Goal: Information Seeking & Learning: Learn about a topic

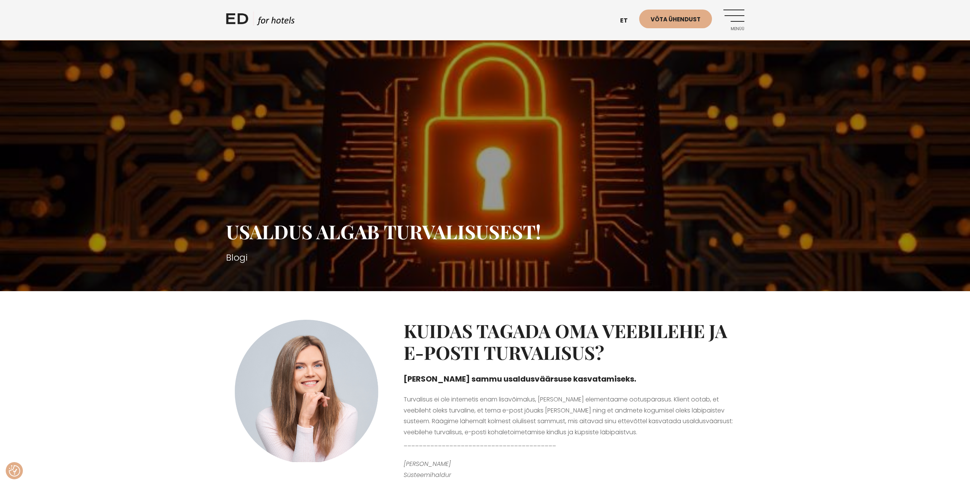
click at [256, 15] on link "ED HOTELS" at bounding box center [260, 20] width 69 height 19
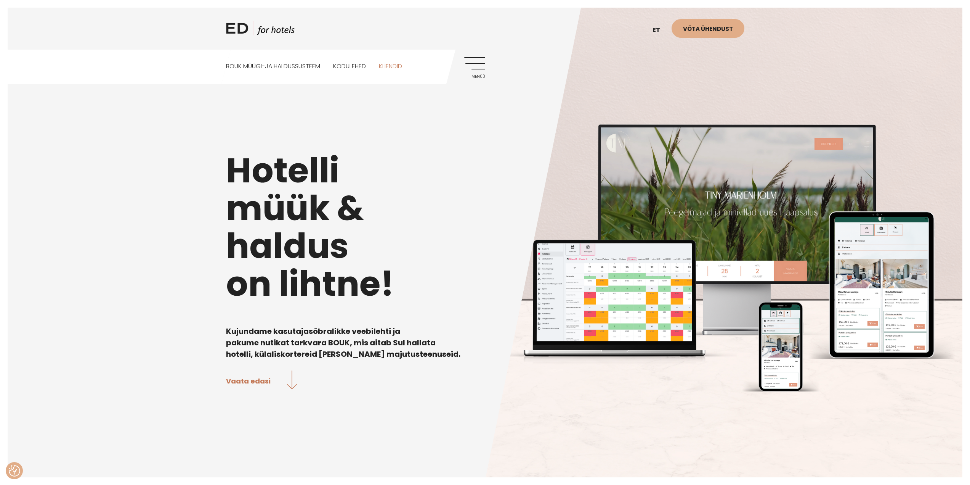
click at [399, 63] on link "Kliendid" at bounding box center [390, 67] width 23 height 34
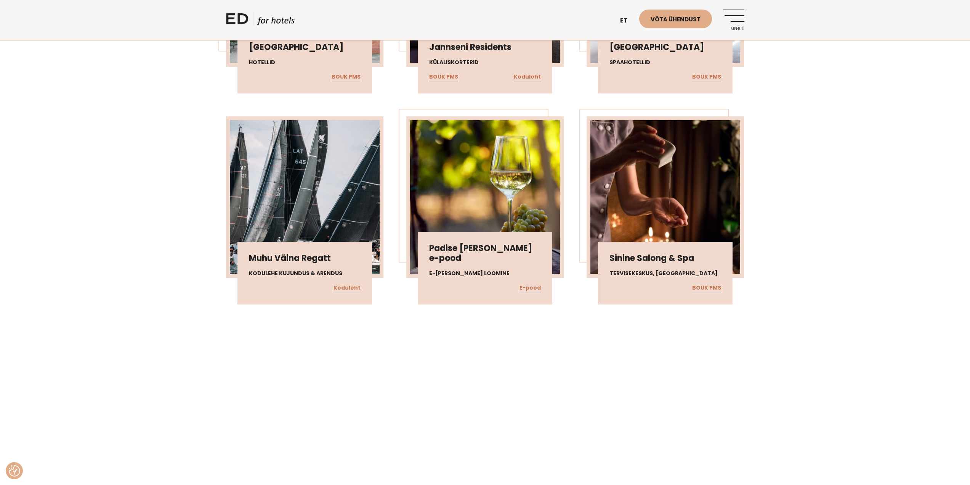
scroll to position [724, 0]
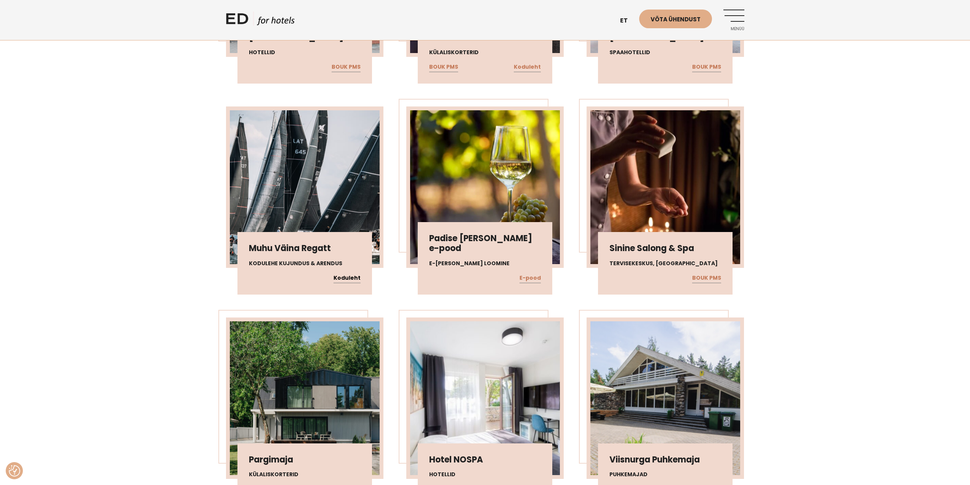
click at [350, 281] on link "Koduleht" at bounding box center [347, 278] width 27 height 10
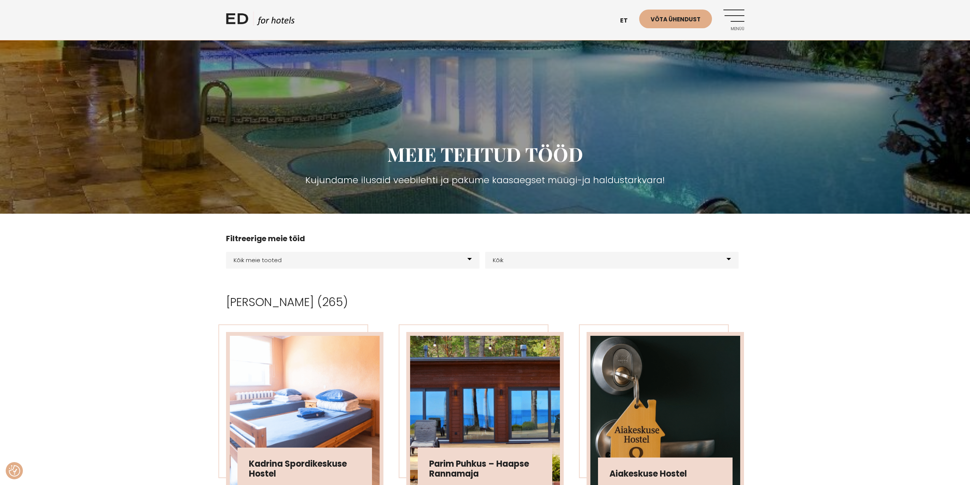
scroll to position [153, 0]
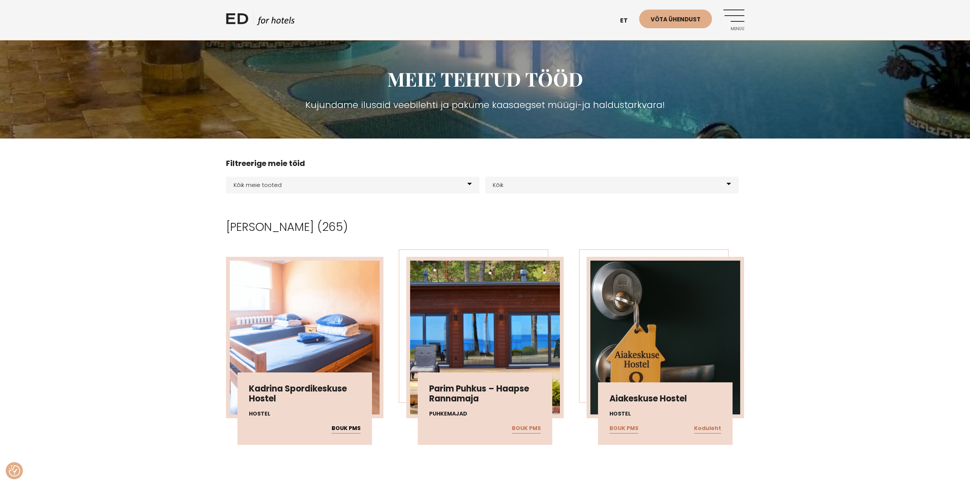
click at [348, 430] on link "BOUK PMS" at bounding box center [346, 428] width 29 height 10
click at [342, 186] on select "Kõik meie tooted BOUK BOOKING BOUK PMS Kodulehed Näidis kodulehe kujunduspõhjad…" at bounding box center [353, 185] width 254 height 17
click at [526, 189] on select "Kõik Hostel Hotellid Resort Glämping Elamuskeskus E-poe loomine Kodulehe kujund…" at bounding box center [612, 185] width 254 height 17
select select "231"
click at [485, 177] on select "Kõik Hostel Hotellid Resort Glämping Elamuskeskus E-poe loomine Kodulehe kujund…" at bounding box center [612, 185] width 254 height 17
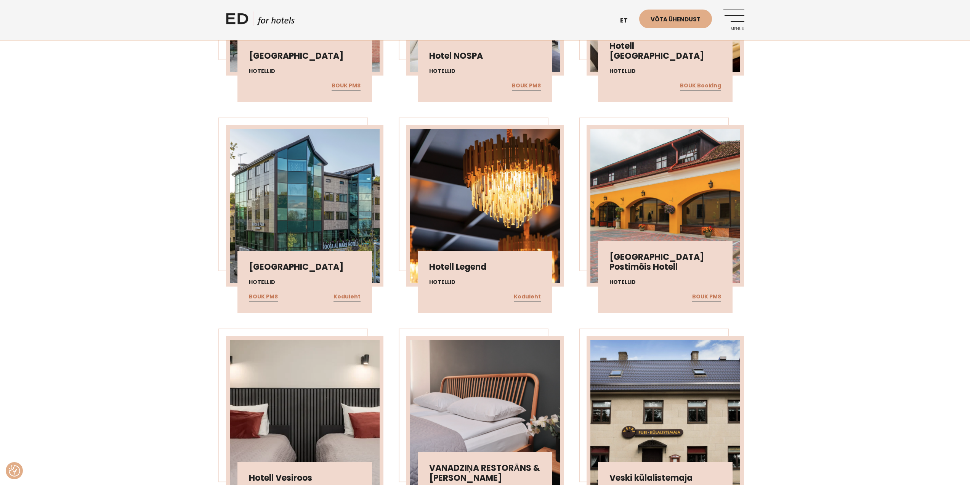
scroll to position [496, 0]
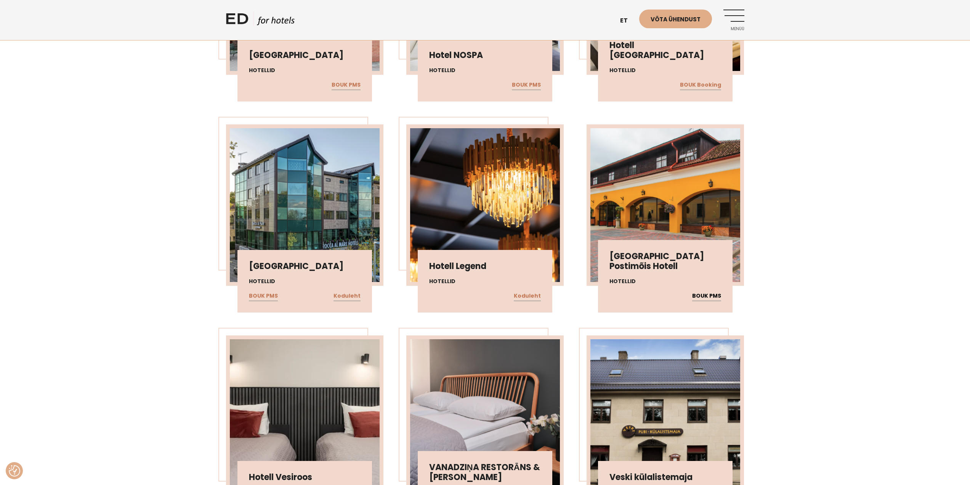
click at [705, 299] on link "BOUK PMS" at bounding box center [706, 296] width 29 height 10
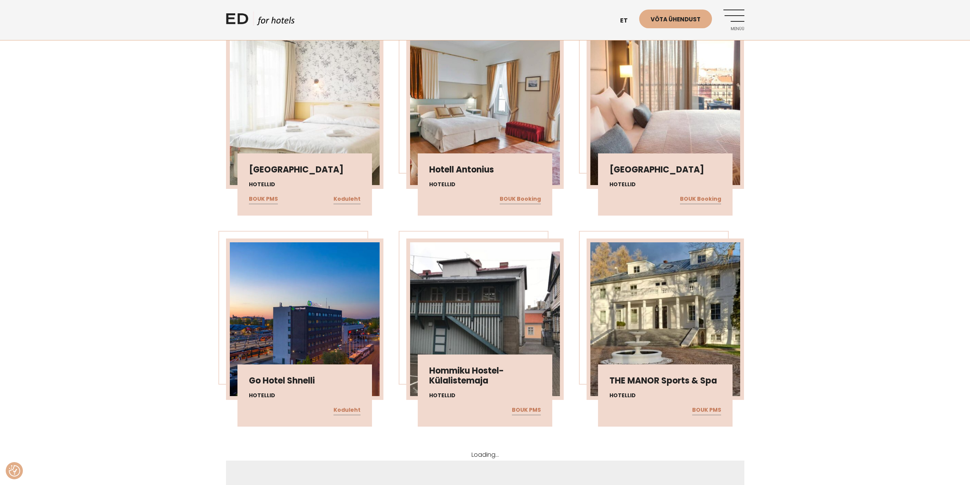
scroll to position [3127, 0]
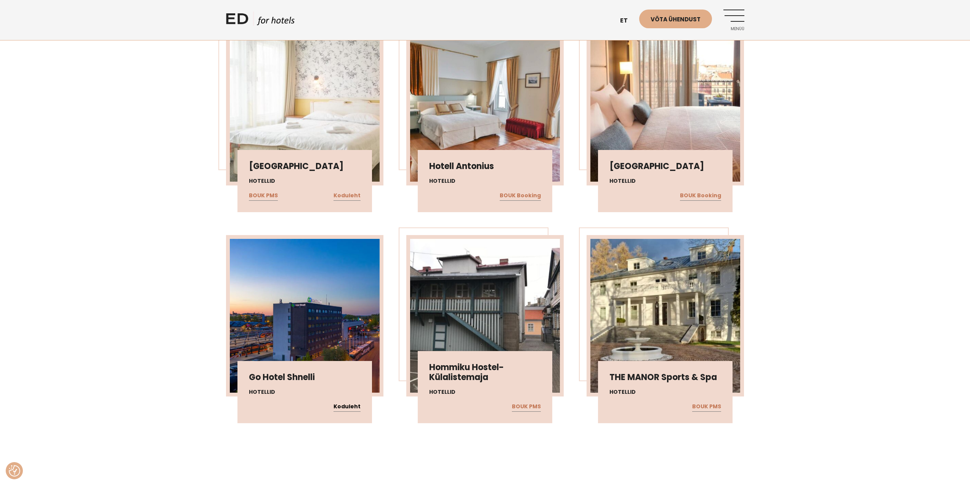
click at [356, 408] on link "Koduleht" at bounding box center [347, 407] width 27 height 10
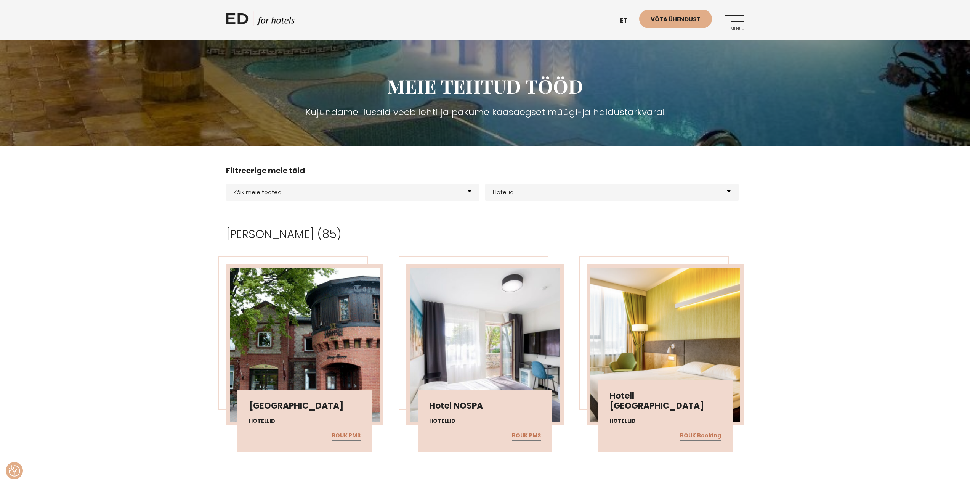
scroll to position [153, 0]
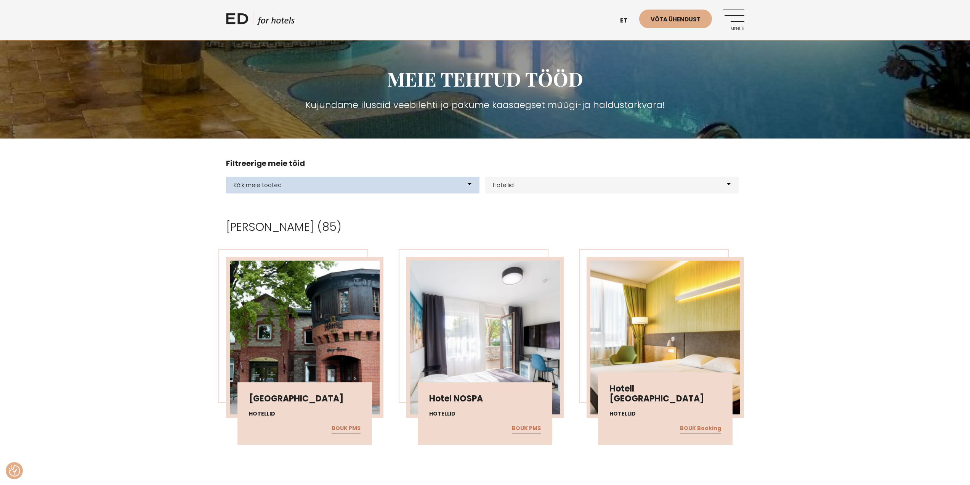
click at [384, 185] on select "Kõik meie tooted BOUK BOOKING BOUK PMS Kodulehed Näidis kodulehe kujunduspõhjad…" at bounding box center [353, 185] width 254 height 17
select select "199"
click at [226, 177] on select "Kõik meie tooted BOUK BOOKING BOUK PMS Kodulehed Näidis kodulehe kujunduspõhjad…" at bounding box center [353, 185] width 254 height 17
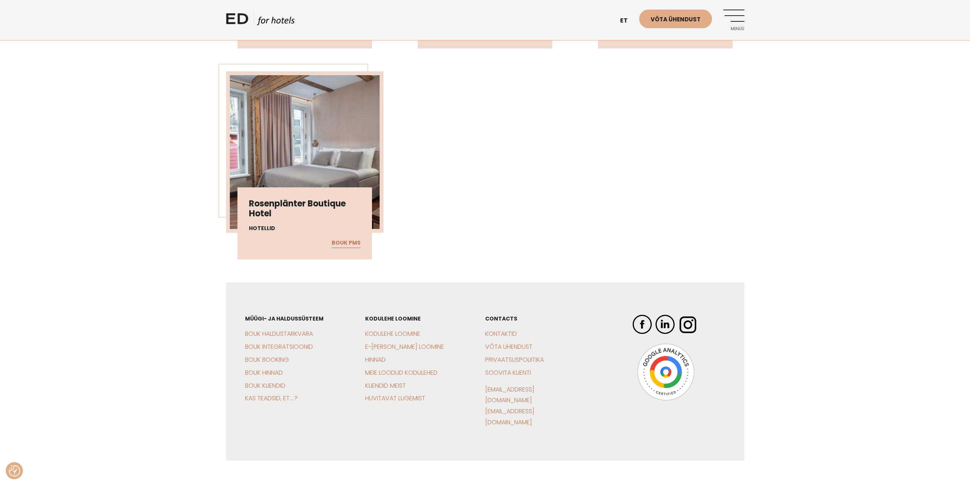
scroll to position [3302, 0]
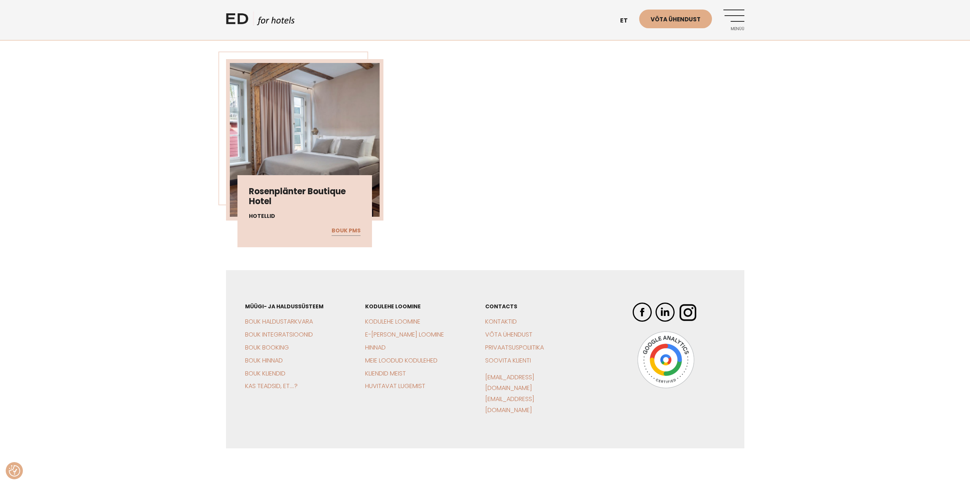
click at [671, 369] on img at bounding box center [666, 359] width 57 height 57
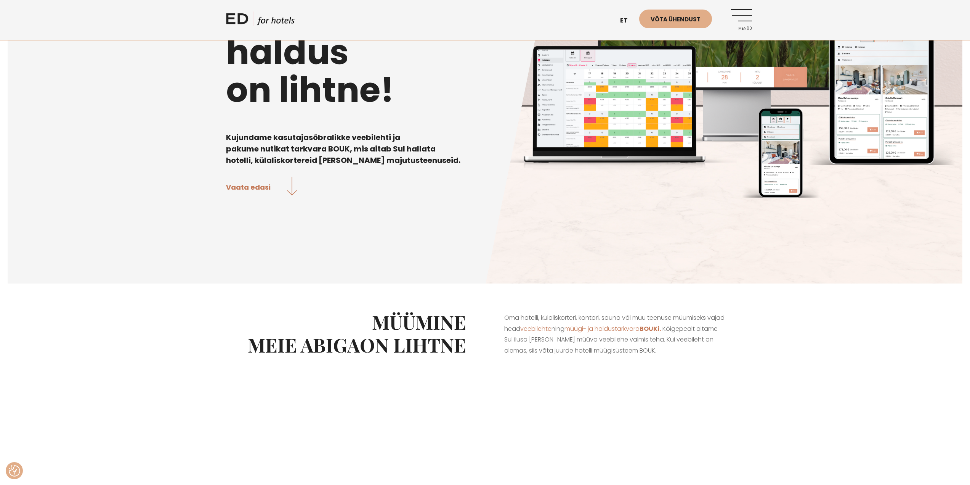
scroll to position [305, 0]
